Goal: Information Seeking & Learning: Learn about a topic

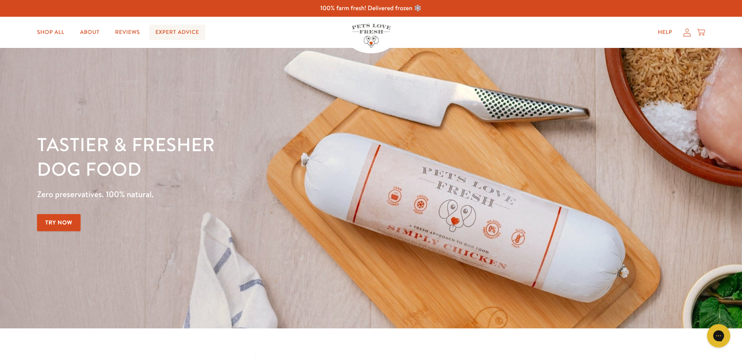
click at [191, 33] on link "Expert Advice" at bounding box center [177, 33] width 56 height 16
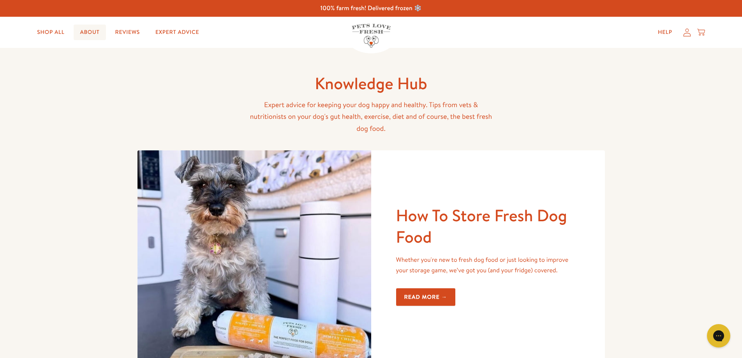
click at [93, 35] on link "About" at bounding box center [90, 33] width 32 height 16
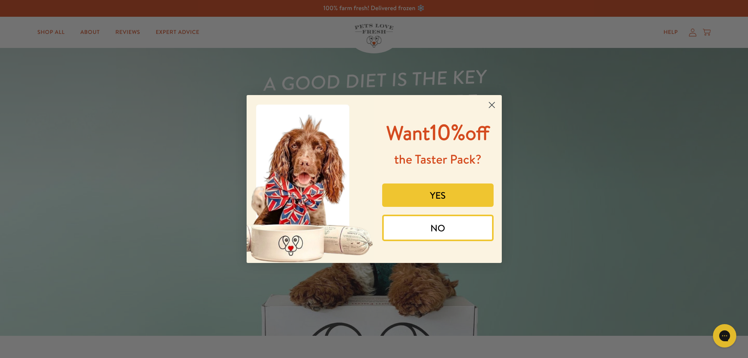
click at [492, 104] on circle "Close dialog" at bounding box center [491, 105] width 13 height 13
